Goal: Find contact information: Find contact information

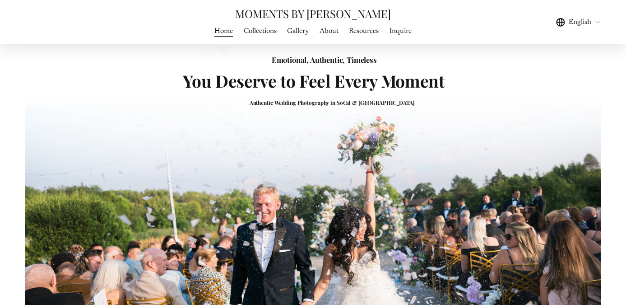
scroll to position [11, 0]
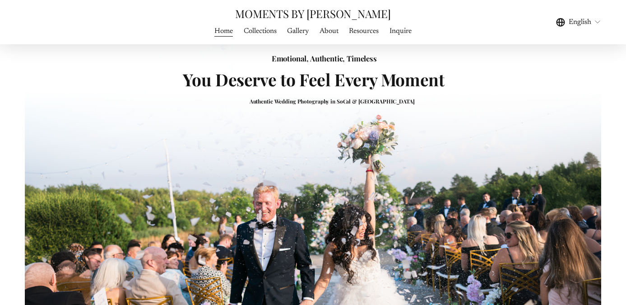
click at [325, 32] on link "About" at bounding box center [329, 31] width 19 height 12
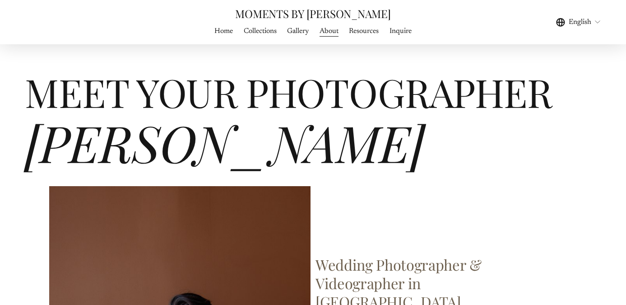
click at [409, 33] on link "Inquire" at bounding box center [401, 31] width 22 height 12
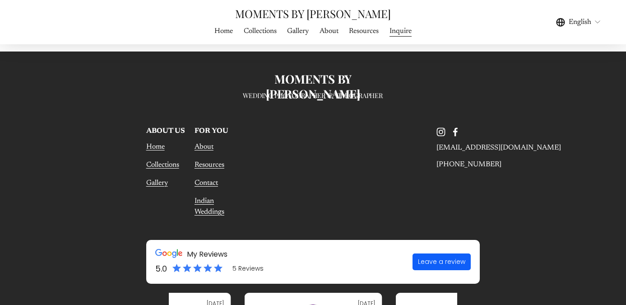
scroll to position [1220, 0]
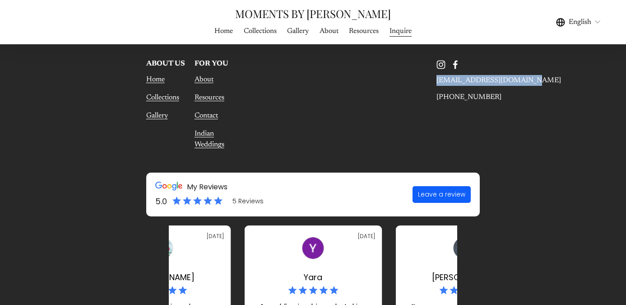
drag, startPoint x: 520, startPoint y: 81, endPoint x: 432, endPoint y: 80, distance: 88.0
click at [432, 80] on div "MOMENTS BY FRANK WEDDING PHOTOGRAPHER & VIDEOGRAPHER FOR YOU Home Collections G…" at bounding box center [313, 244] width 626 height 479
copy p "[EMAIL_ADDRESS][DOMAIN_NAME]"
click at [310, 17] on link "MOMENTS BY [PERSON_NAME]" at bounding box center [312, 13] width 155 height 14
